Goal: Information Seeking & Learning: Learn about a topic

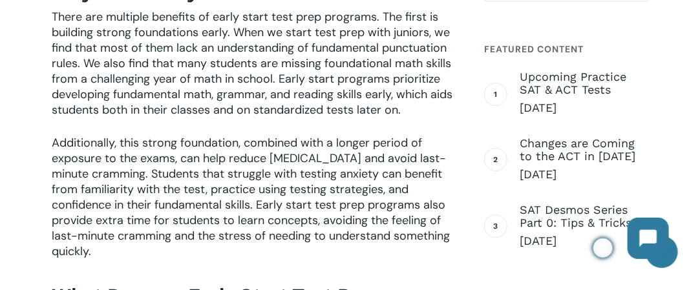
scroll to position [711, 0]
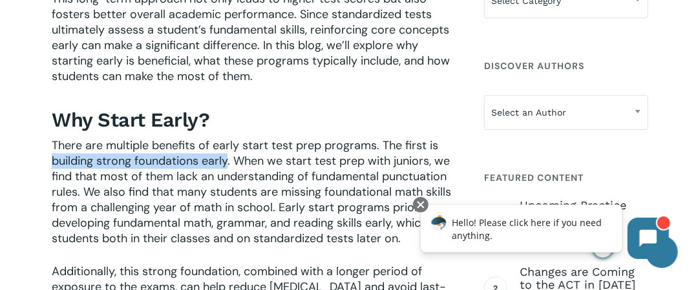
drag, startPoint x: 225, startPoint y: 163, endPoint x: 49, endPoint y: 168, distance: 176.4
copy span "building strong foundations early"
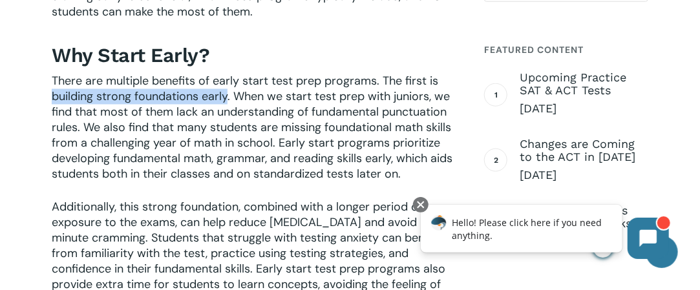
scroll to position [840, 0]
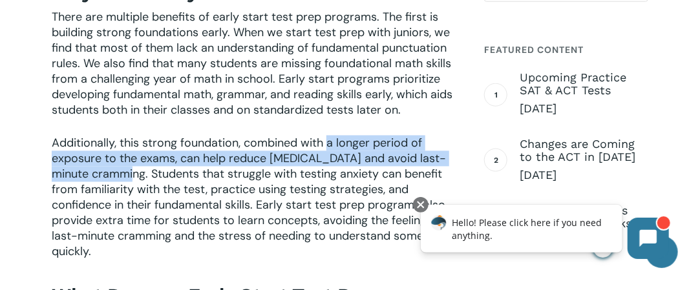
drag, startPoint x: 105, startPoint y: 173, endPoint x: 330, endPoint y: 145, distance: 227.2
click at [330, 145] on span "Additionally, this strong foundation, combined with a longer period of exposure…" at bounding box center [251, 197] width 398 height 124
copy span "a longer period of exposure to the exams, can help reduce [MEDICAL_DATA] and av…"
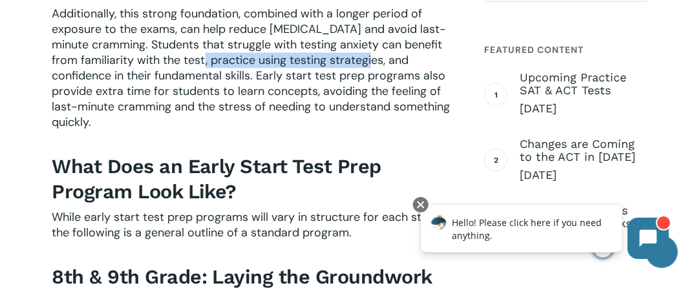
drag, startPoint x: 195, startPoint y: 59, endPoint x: 354, endPoint y: 57, distance: 158.9
click at [354, 57] on span "Additionally, this strong foundation, combined with a longer period of exposure…" at bounding box center [251, 68] width 398 height 124
copy span "practice using testing strategies"
